Goal: Task Accomplishment & Management: Manage account settings

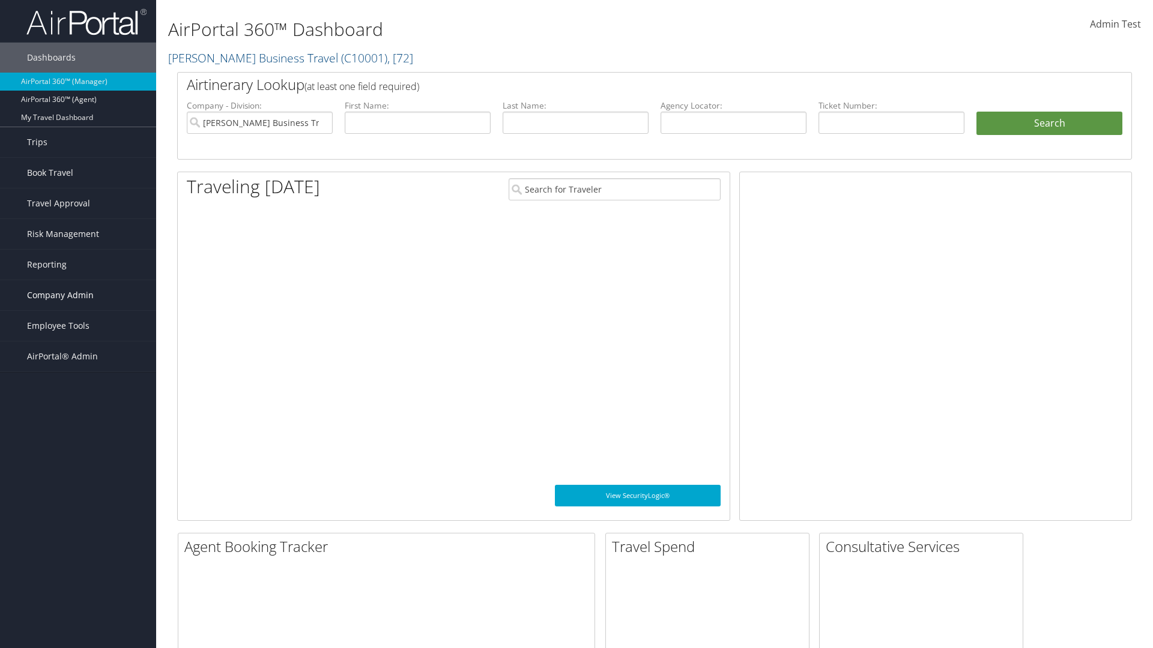
click at [78, 295] on span "Company Admin" at bounding box center [60, 295] width 67 height 30
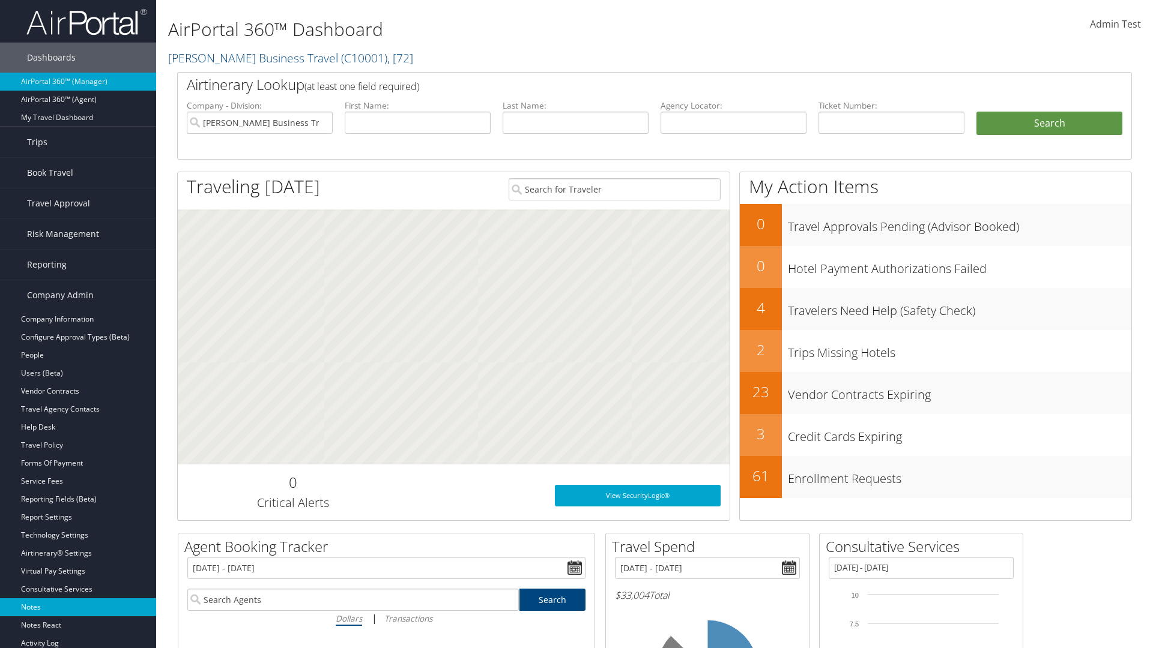
click at [78, 607] on link "Notes" at bounding box center [78, 607] width 156 height 18
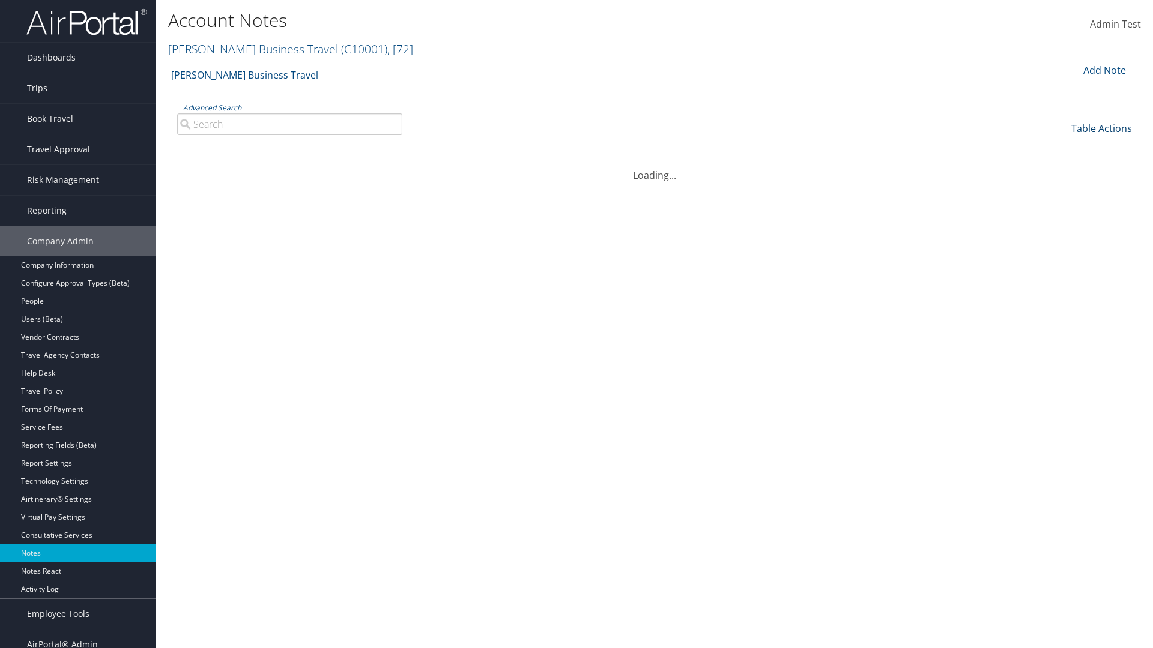
click at [1101, 128] on link "Table Actions" at bounding box center [1101, 128] width 61 height 13
click at [1061, 167] on link "Column Visibility" at bounding box center [1061, 167] width 158 height 20
click at [1061, 148] on link "Date" at bounding box center [1061, 148] width 158 height 20
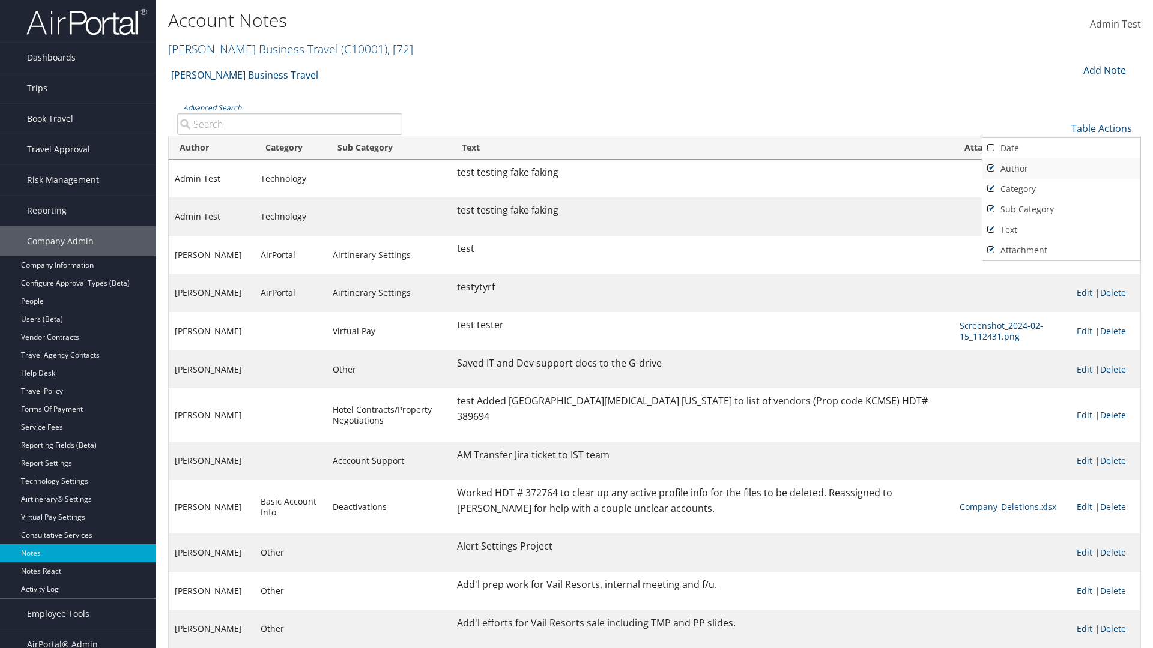
click at [1061, 168] on link "Author" at bounding box center [1061, 168] width 158 height 20
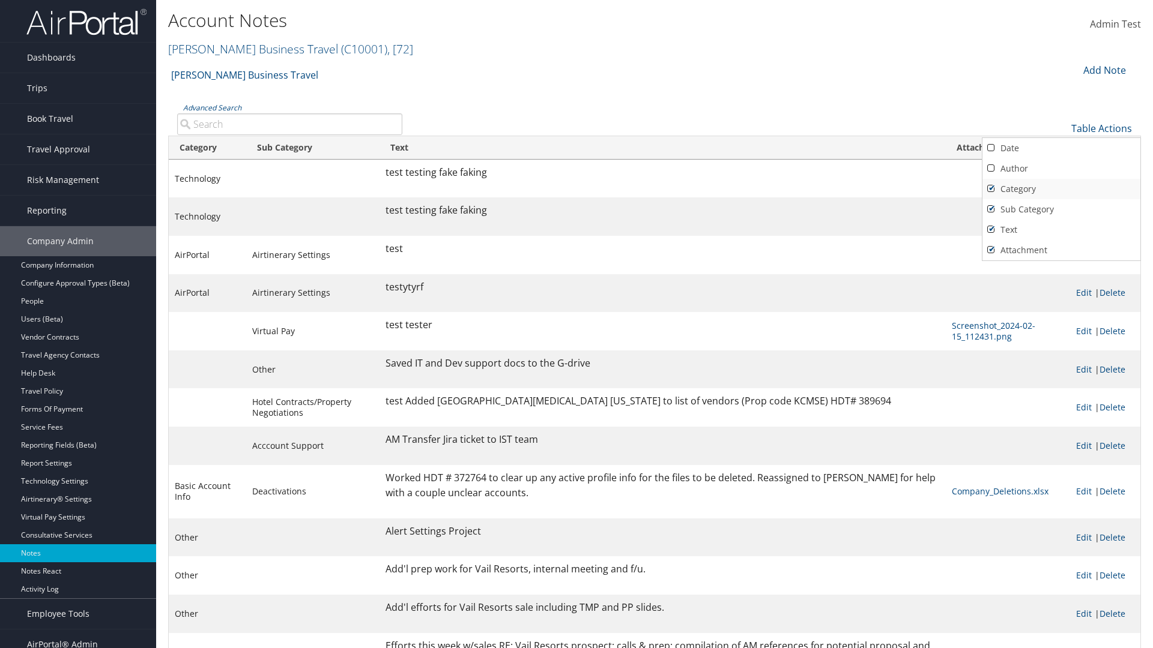
click at [1061, 188] on link "Category" at bounding box center [1061, 189] width 158 height 20
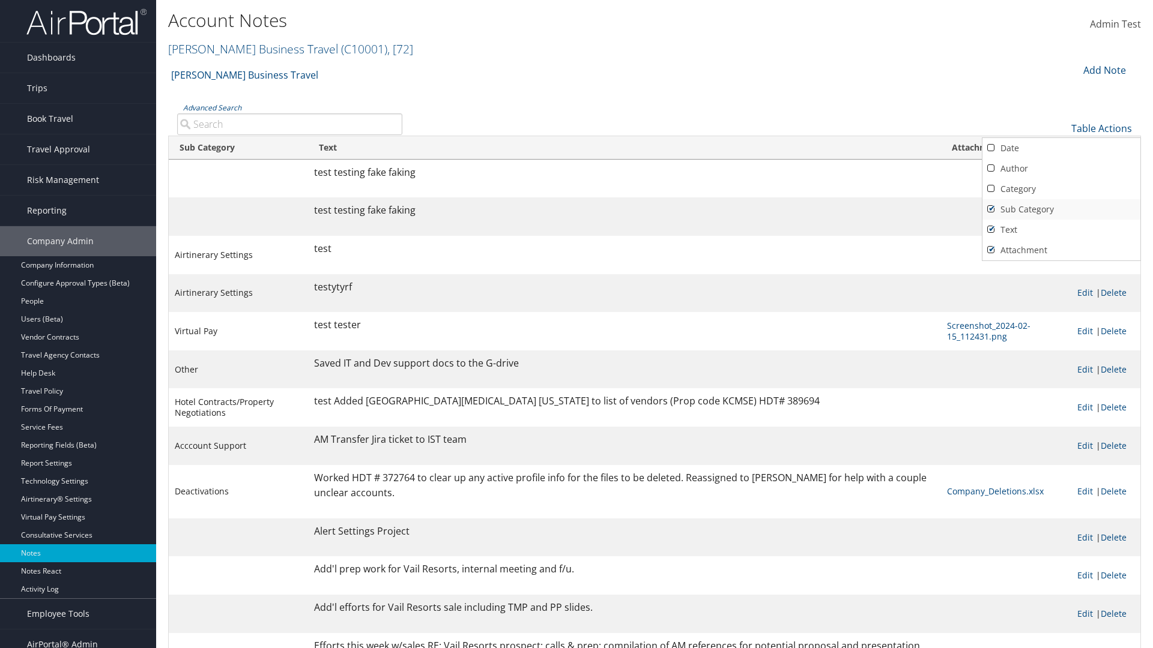
click at [1061, 209] on link "Sub Category" at bounding box center [1061, 209] width 158 height 20
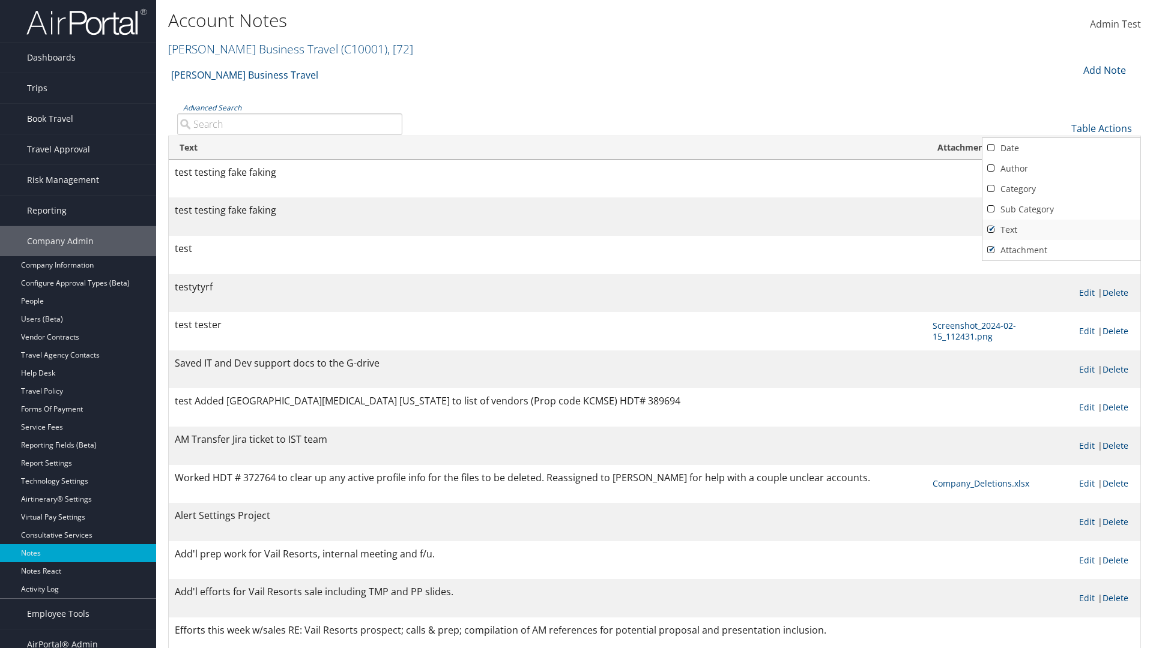
click at [1061, 229] on link "Text" at bounding box center [1061, 230] width 158 height 20
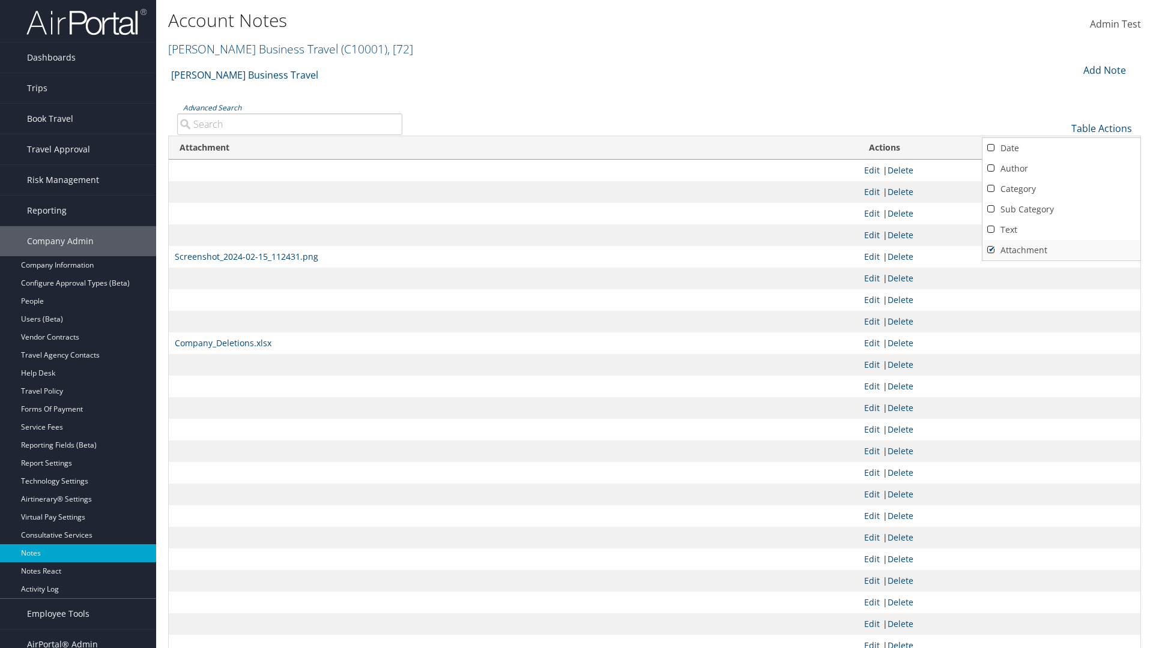
click at [1061, 250] on link "Attachment" at bounding box center [1061, 250] width 158 height 20
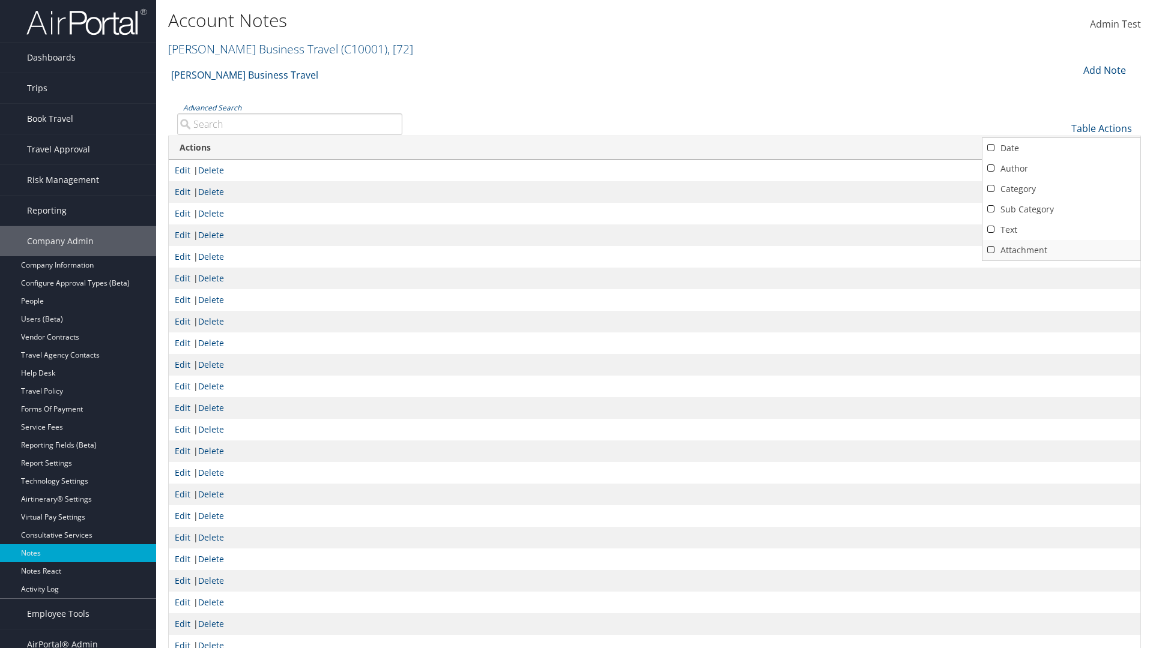
click at [1061, 250] on link "Attachment" at bounding box center [1061, 250] width 158 height 20
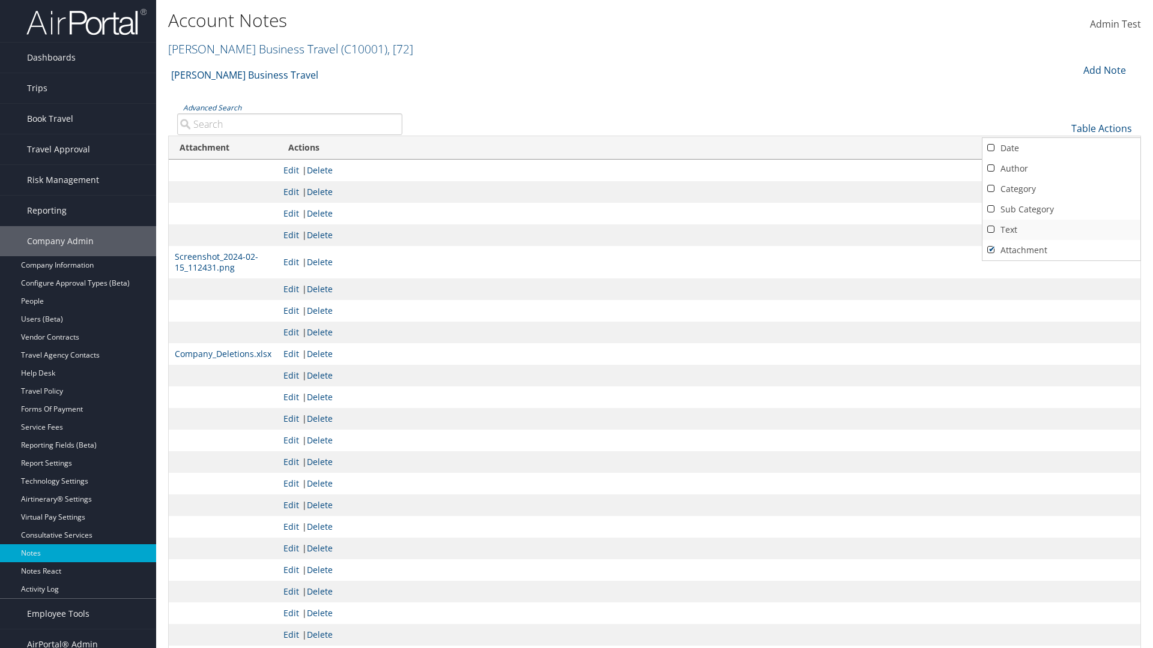
click at [1061, 229] on link "Text" at bounding box center [1061, 230] width 158 height 20
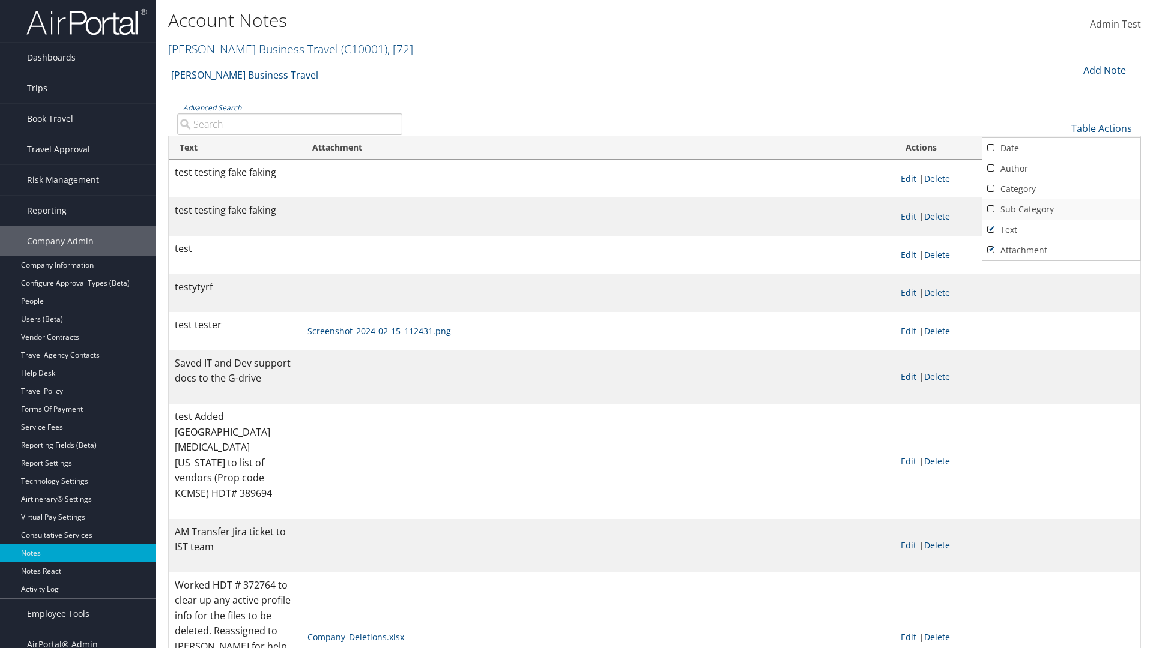
click at [1061, 209] on link "Sub Category" at bounding box center [1061, 209] width 158 height 20
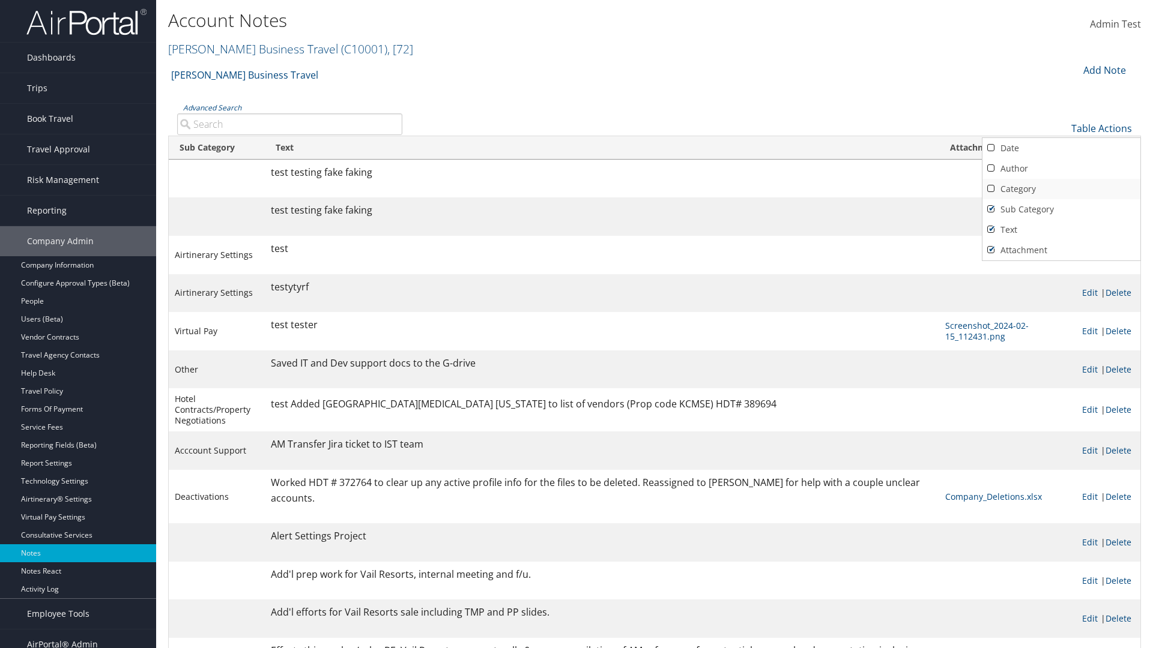
click at [1061, 188] on link "Category" at bounding box center [1061, 189] width 158 height 20
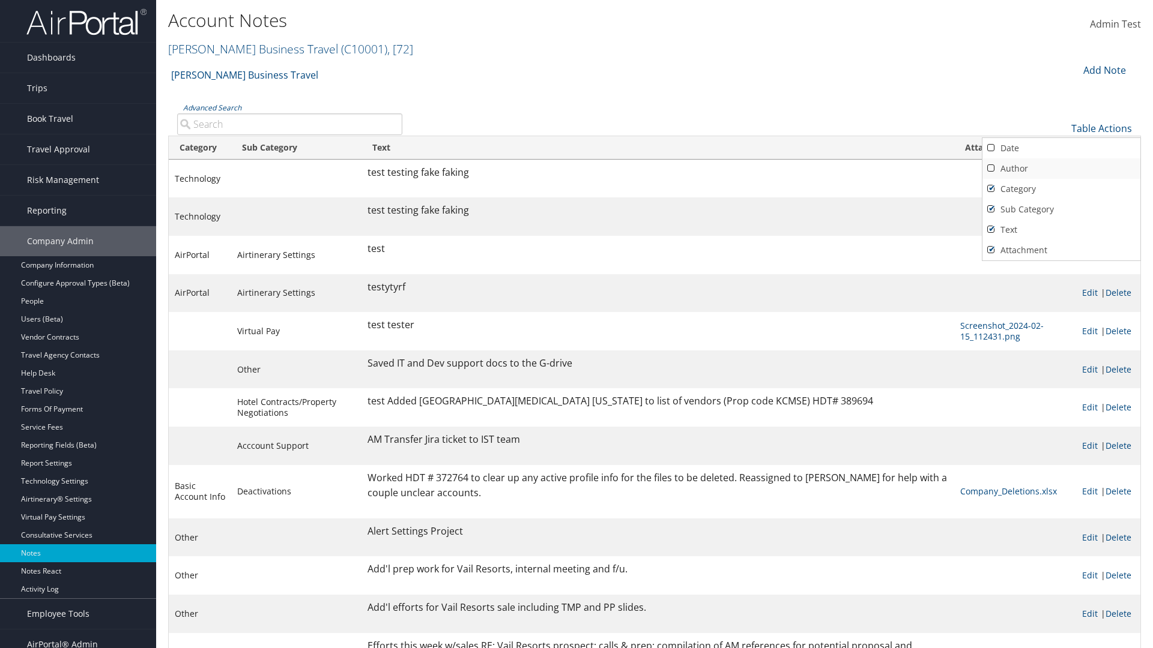
click at [1061, 168] on link "Author" at bounding box center [1061, 168] width 158 height 20
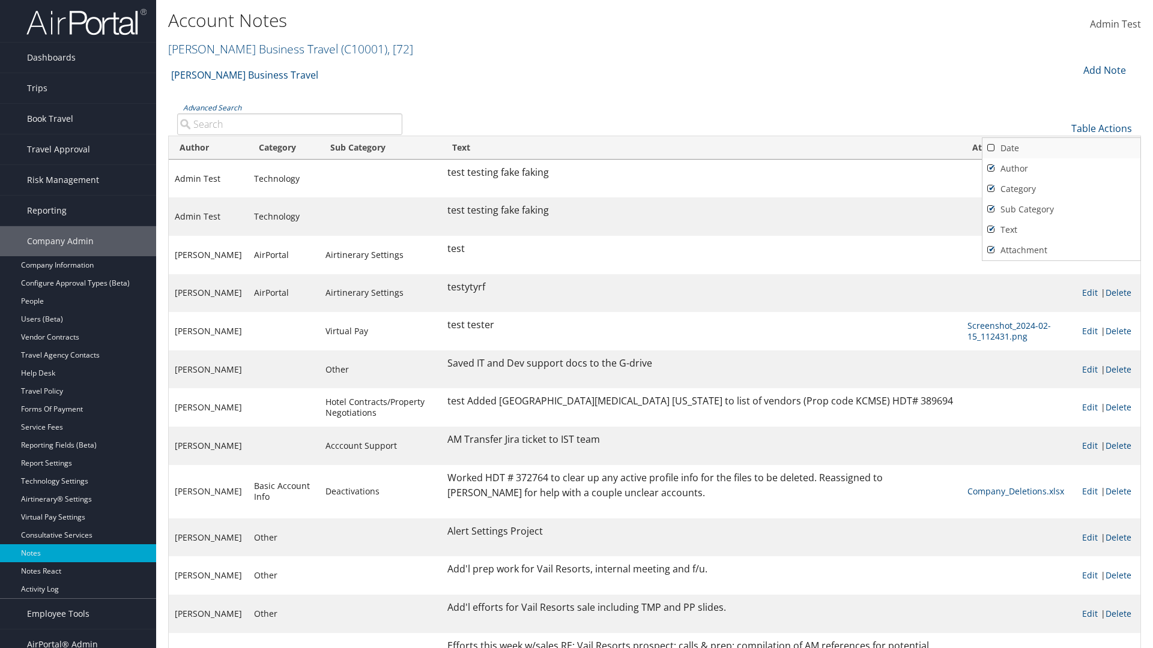
click at [1061, 148] on link "Date" at bounding box center [1061, 148] width 158 height 20
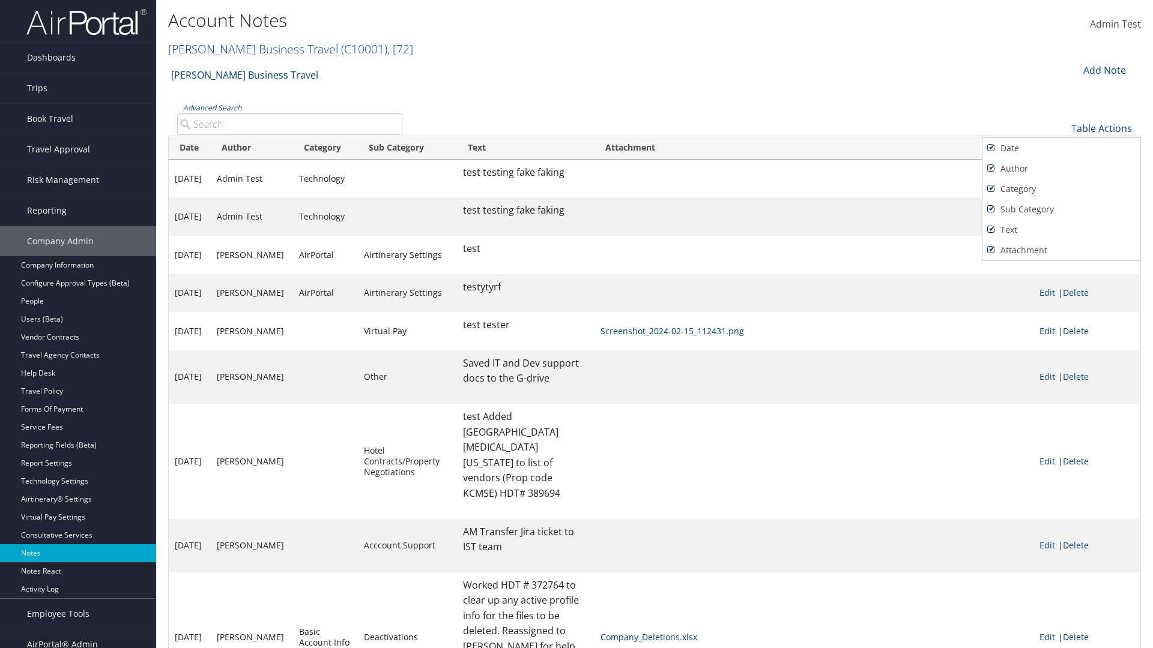
click at [576, 324] on div at bounding box center [576, 324] width 1153 height 648
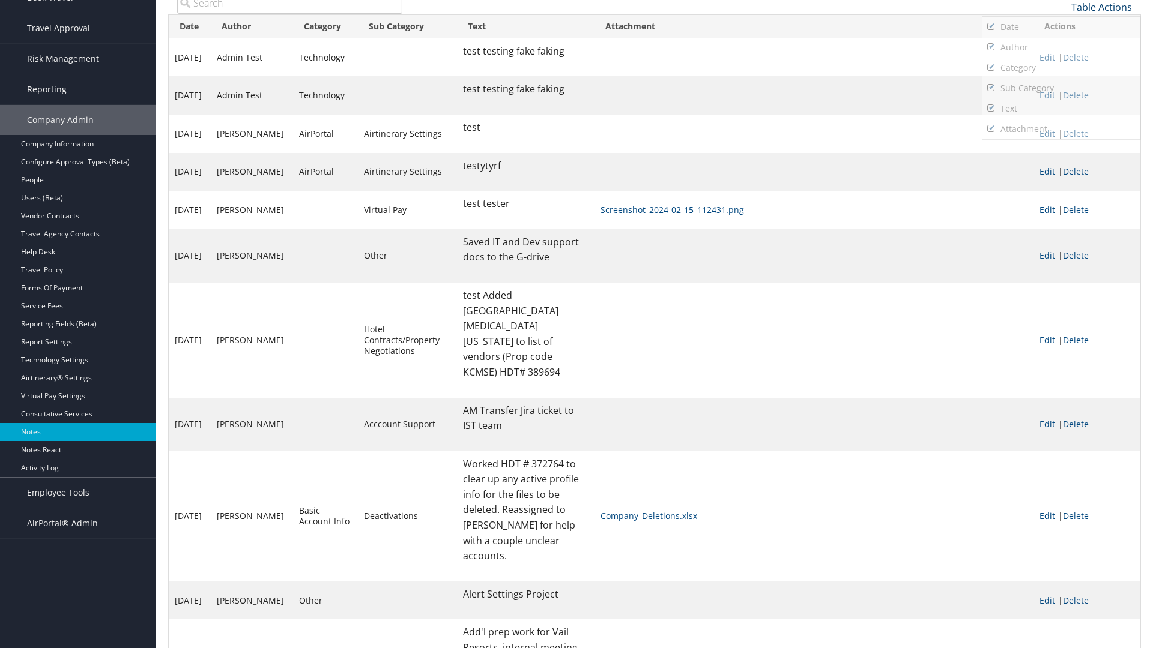
click at [1101, 7] on link "Table Actions" at bounding box center [1101, 7] width 61 height 13
click at [1061, 66] on link "Page Length" at bounding box center [1061, 66] width 158 height 20
click at [1061, 26] on link "10" at bounding box center [1061, 27] width 158 height 20
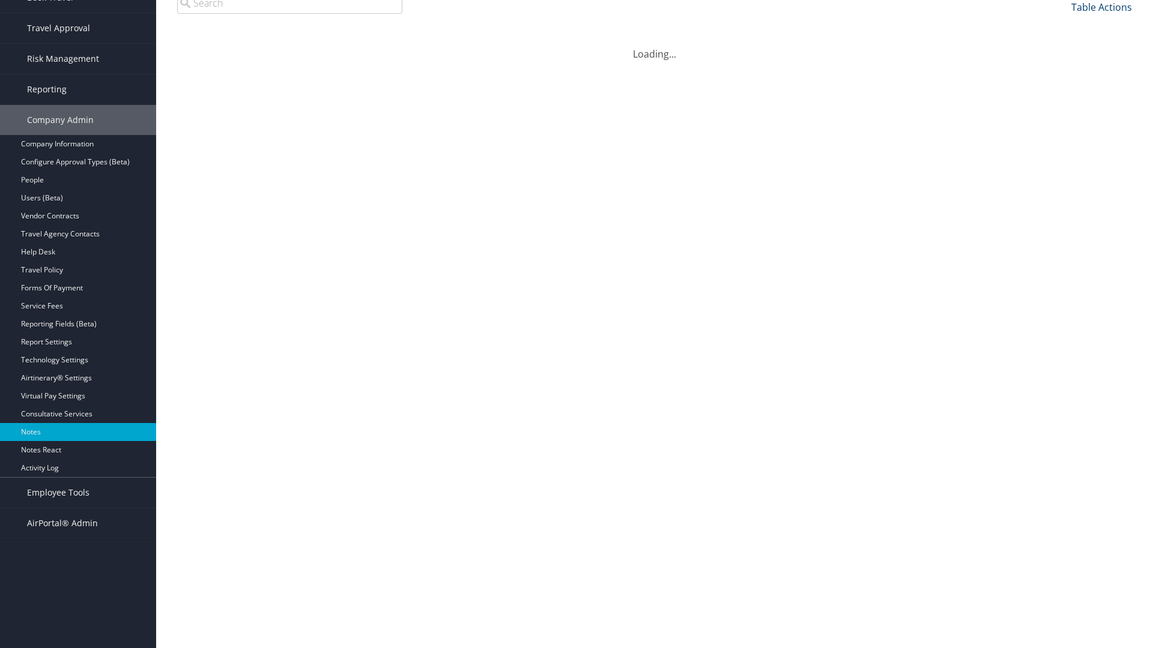
click at [1101, 14] on link "Table Actions" at bounding box center [1101, 7] width 61 height 13
